Goal: Task Accomplishment & Management: Complete application form

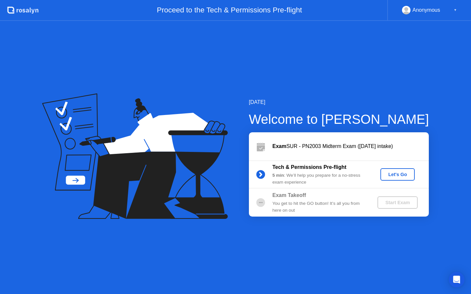
click at [401, 174] on div "Let's Go" at bounding box center [397, 174] width 29 height 5
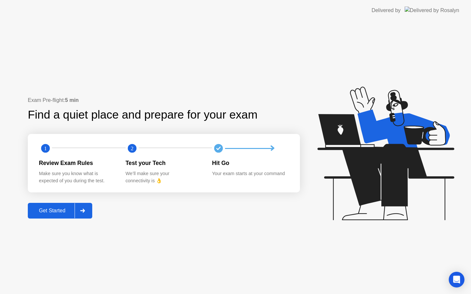
click at [86, 207] on div at bounding box center [83, 210] width 16 height 15
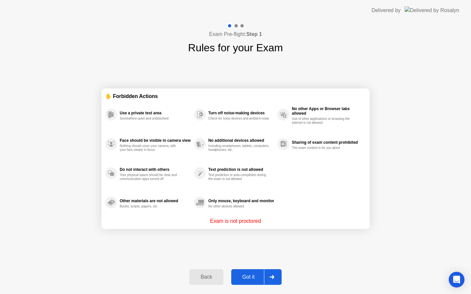
click at [272, 275] on icon at bounding box center [271, 277] width 5 height 4
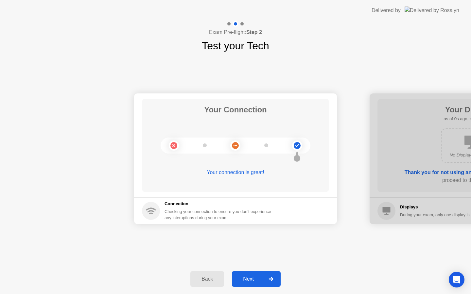
click at [272, 275] on div at bounding box center [271, 279] width 16 height 15
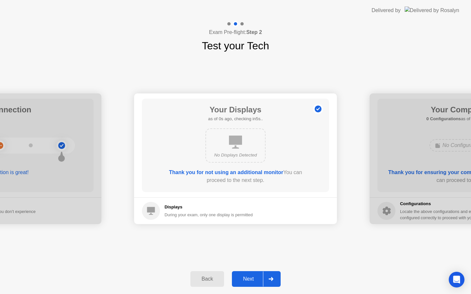
click at [272, 275] on div at bounding box center [271, 279] width 16 height 15
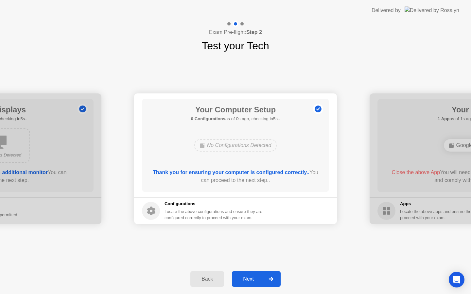
click at [272, 275] on div at bounding box center [271, 279] width 16 height 15
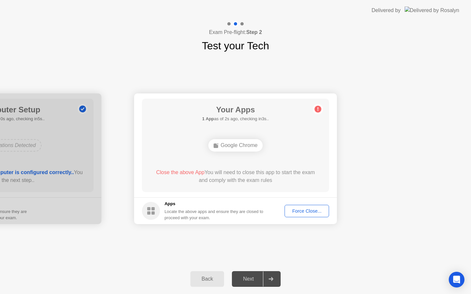
click at [297, 207] on button "Force Close..." at bounding box center [307, 211] width 44 height 12
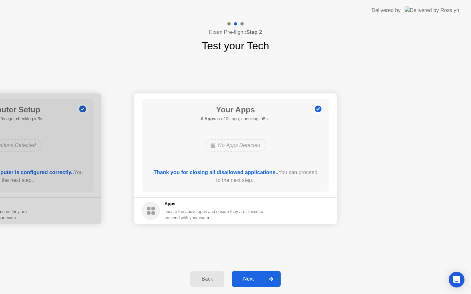
click at [271, 282] on div at bounding box center [271, 279] width 16 height 15
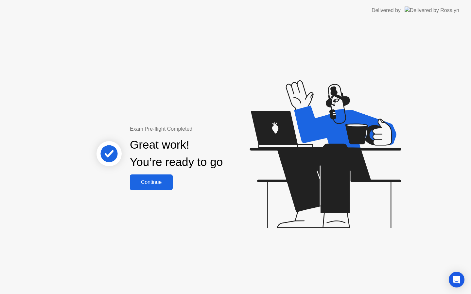
click at [160, 184] on div "Continue" at bounding box center [151, 183] width 39 height 6
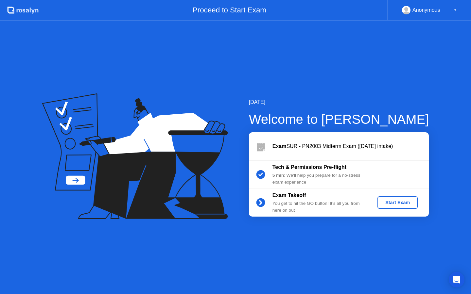
click at [384, 201] on div "Start Exam" at bounding box center [397, 202] width 35 height 5
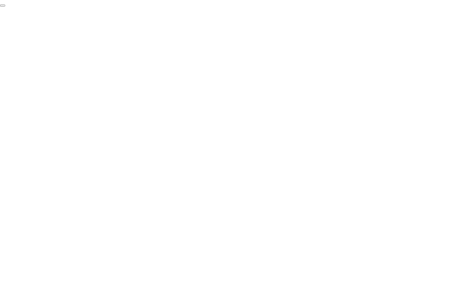
click div "End Proctoring Session"
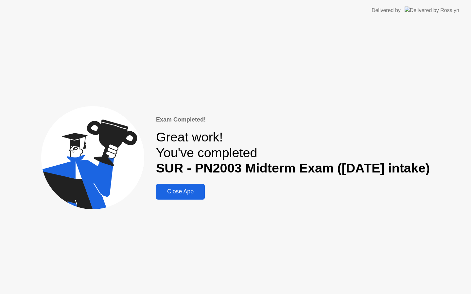
click at [166, 195] on div "Close App" at bounding box center [180, 191] width 45 height 7
